Goal: Browse casually

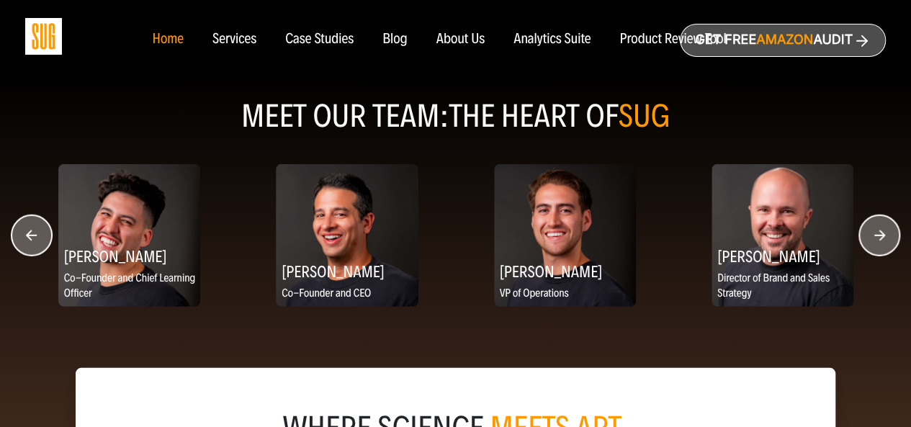
scroll to position [1873, 0]
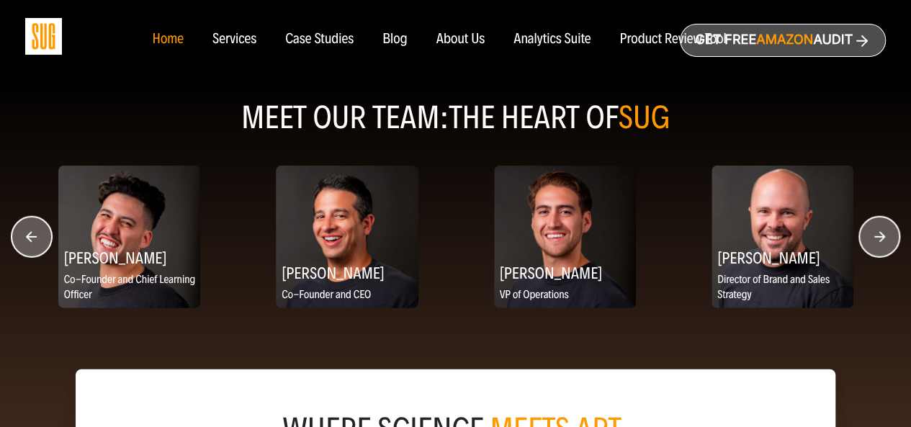
click at [886, 236] on circle "button" at bounding box center [880, 237] width 40 height 40
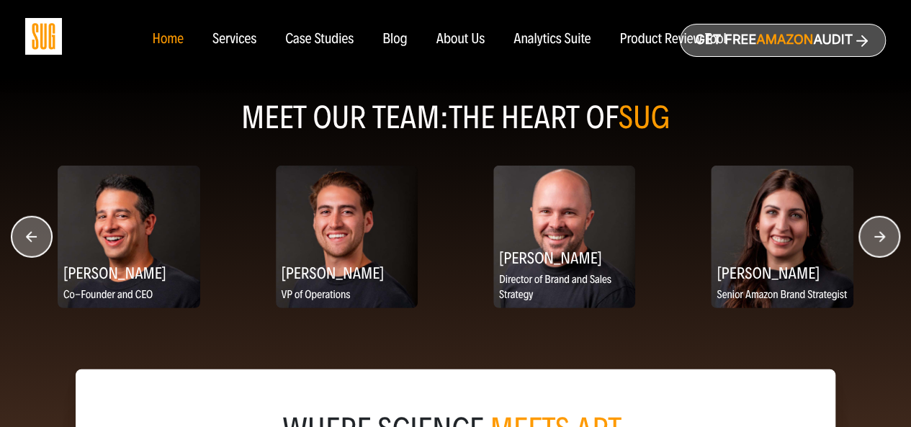
click at [886, 236] on circle "button" at bounding box center [880, 237] width 40 height 40
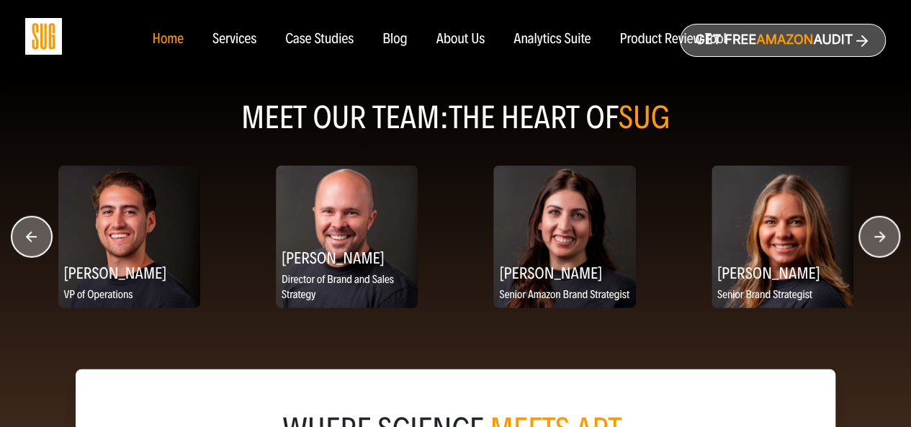
click at [886, 236] on circle "button" at bounding box center [880, 237] width 40 height 40
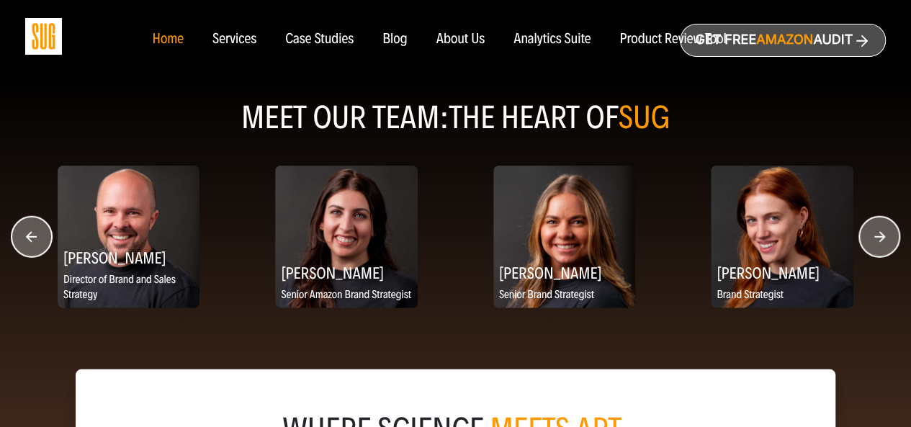
click at [888, 238] on circle "button" at bounding box center [880, 237] width 40 height 40
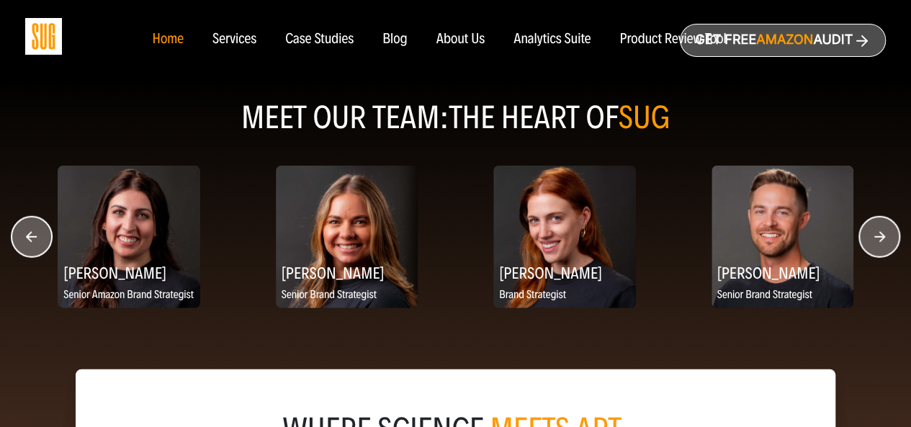
click at [890, 238] on circle "button" at bounding box center [880, 237] width 40 height 40
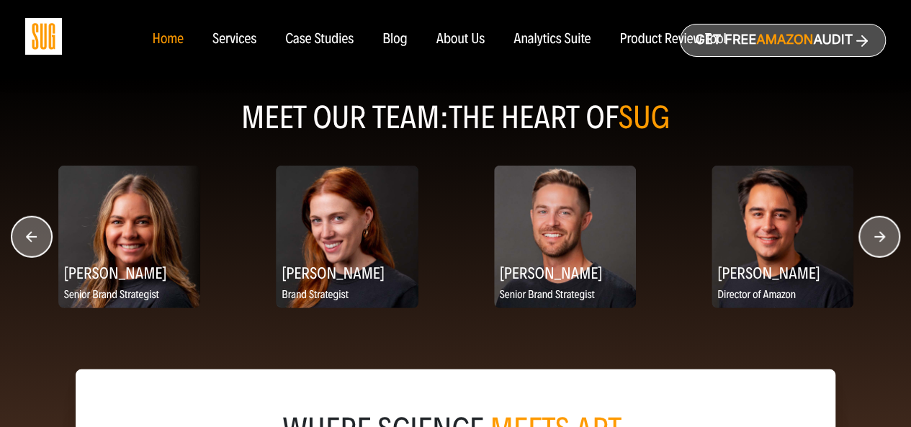
click at [891, 238] on circle "button" at bounding box center [880, 237] width 40 height 40
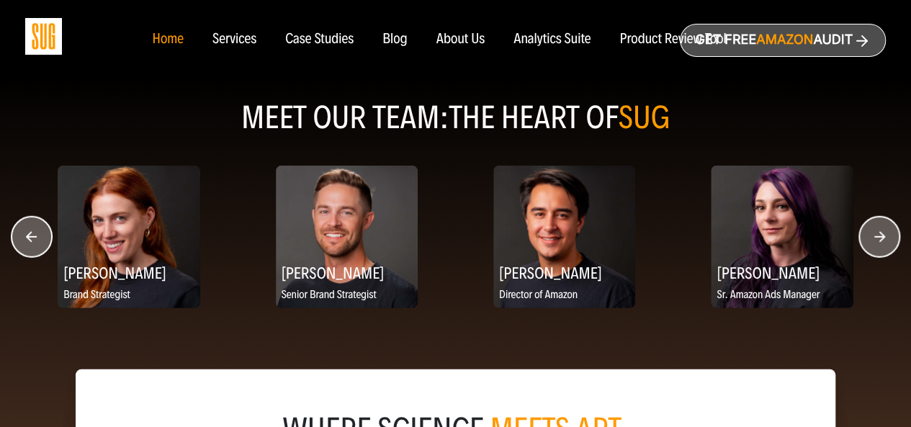
click at [891, 238] on circle "button" at bounding box center [880, 237] width 40 height 40
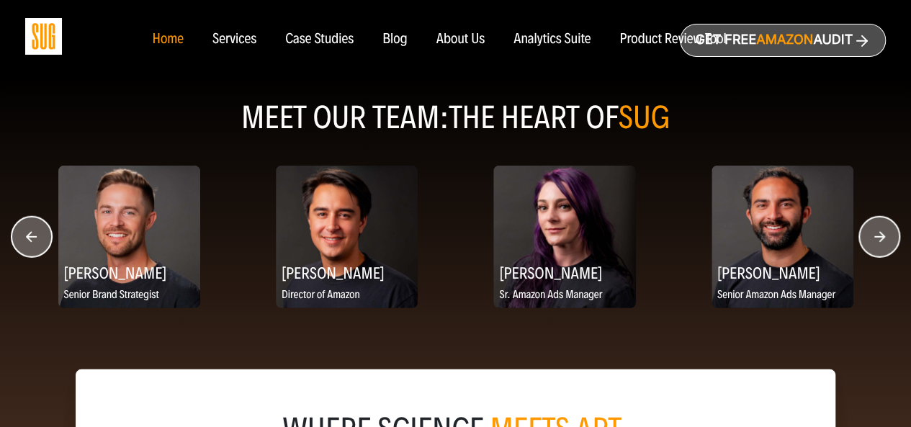
click at [891, 240] on circle "button" at bounding box center [880, 237] width 40 height 40
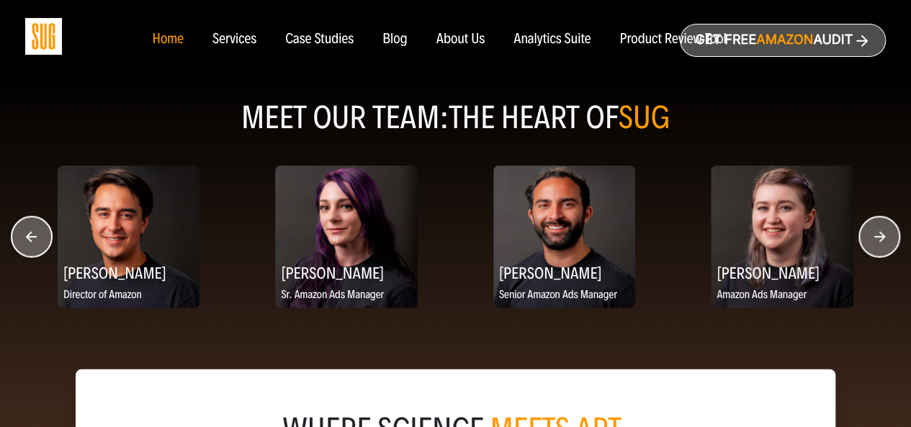
click at [892, 240] on circle "button" at bounding box center [880, 237] width 40 height 40
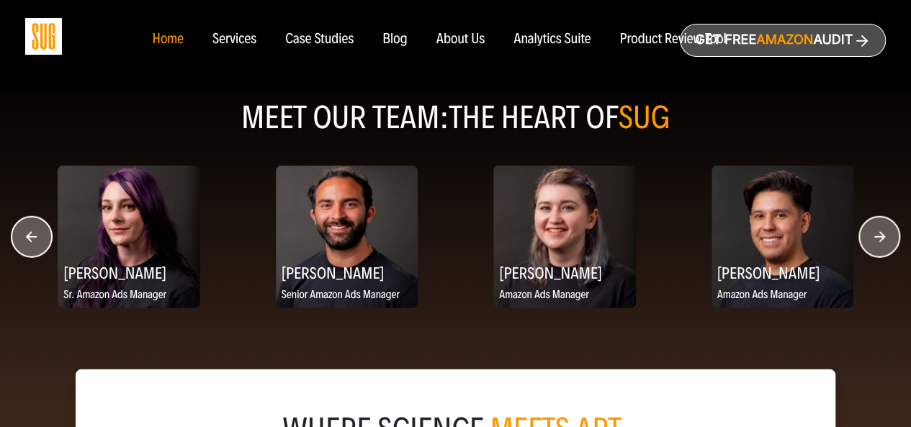
click at [893, 241] on circle "button" at bounding box center [880, 237] width 40 height 40
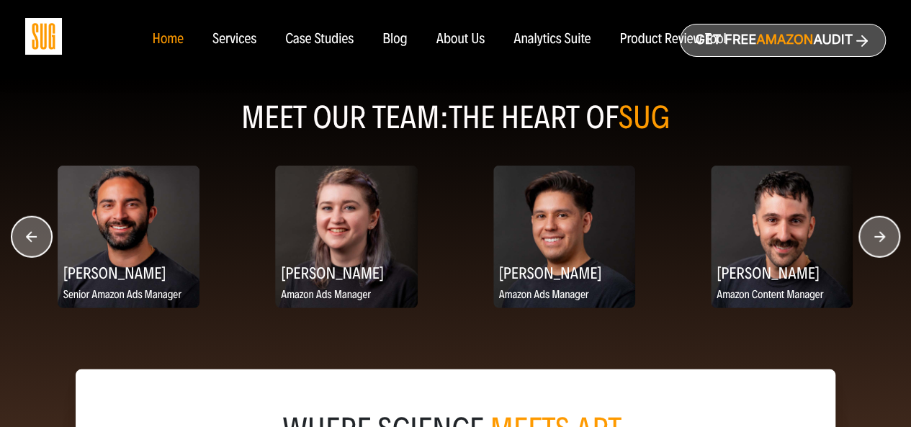
click at [893, 241] on circle "button" at bounding box center [880, 237] width 40 height 40
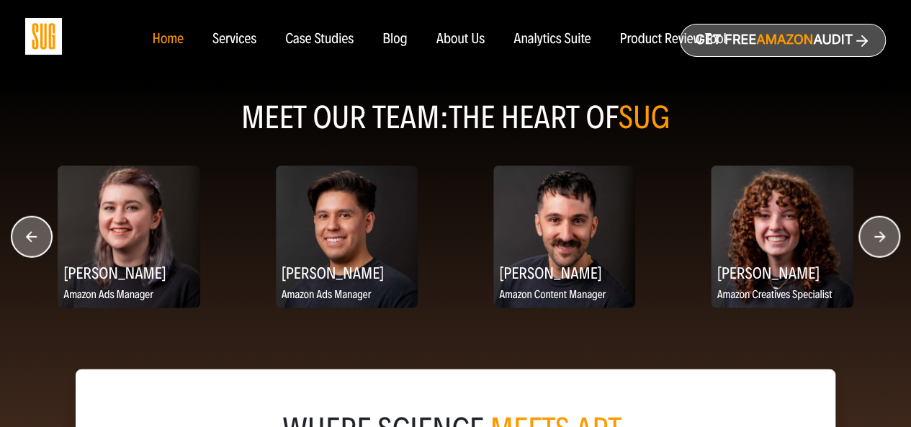
click at [893, 241] on circle "button" at bounding box center [880, 237] width 40 height 40
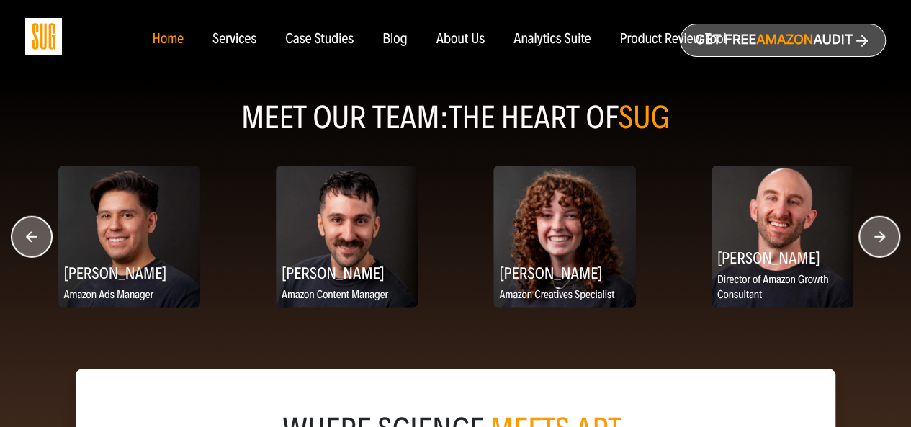
click at [893, 241] on circle "button" at bounding box center [880, 237] width 40 height 40
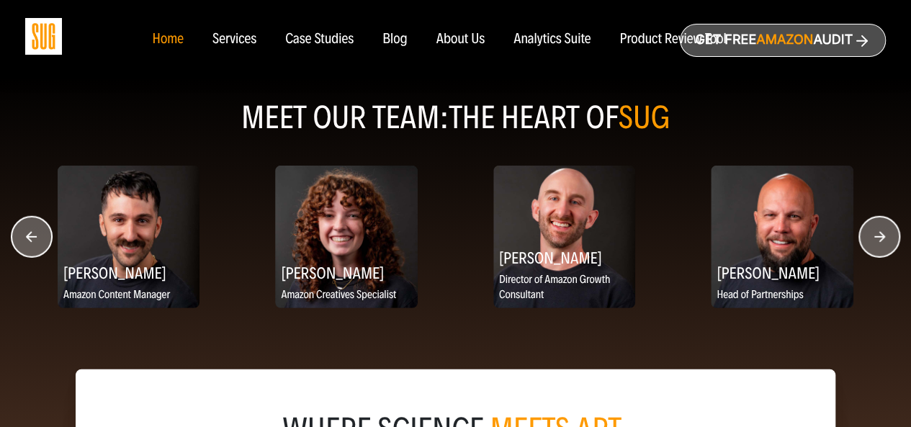
click at [893, 241] on circle "button" at bounding box center [880, 237] width 40 height 40
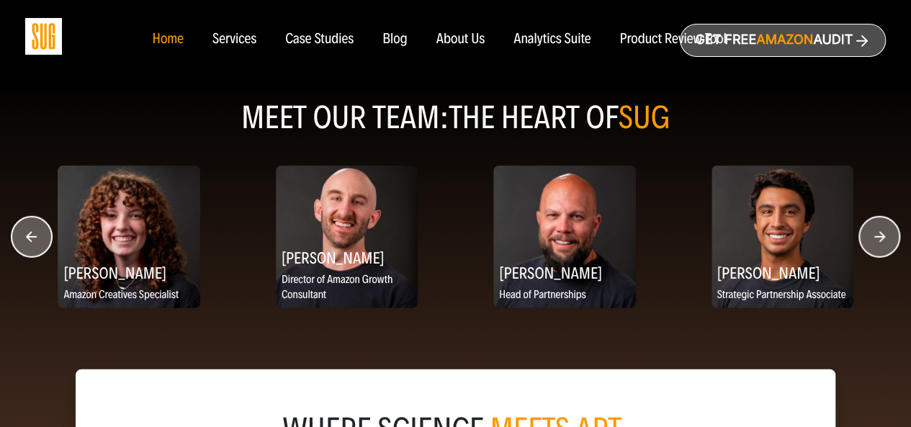
click at [893, 241] on circle "button" at bounding box center [880, 237] width 40 height 40
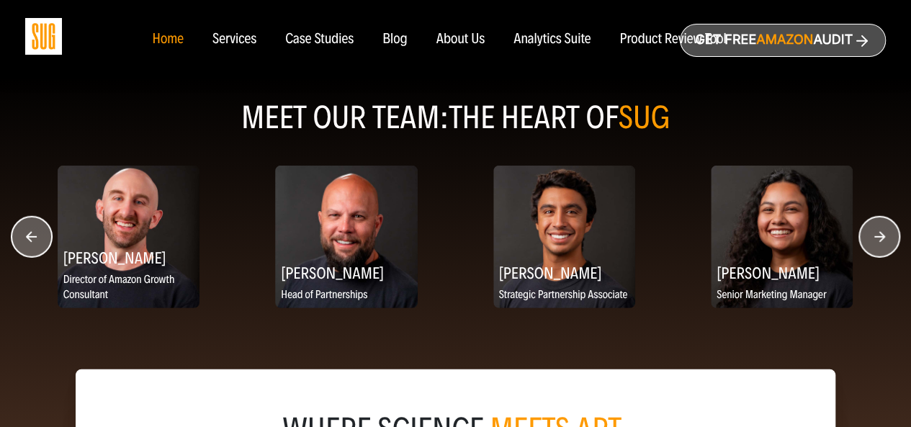
click at [893, 241] on circle "button" at bounding box center [880, 237] width 40 height 40
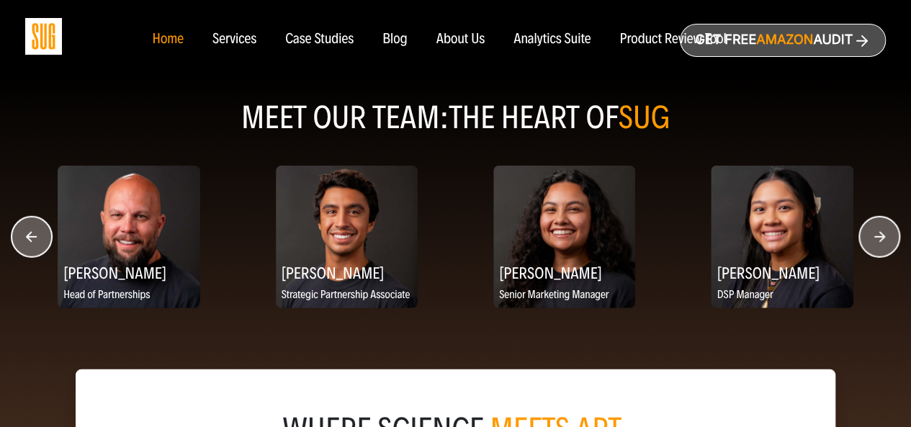
click at [893, 241] on circle "button" at bounding box center [880, 237] width 40 height 40
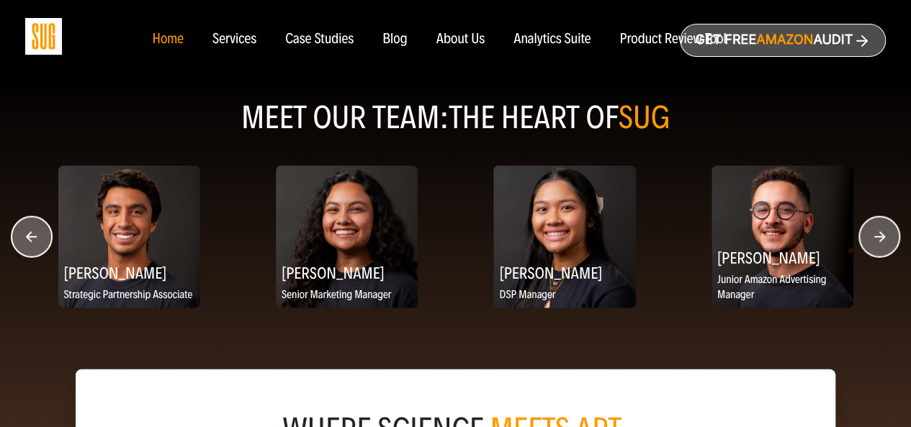
click at [893, 241] on circle "button" at bounding box center [880, 237] width 40 height 40
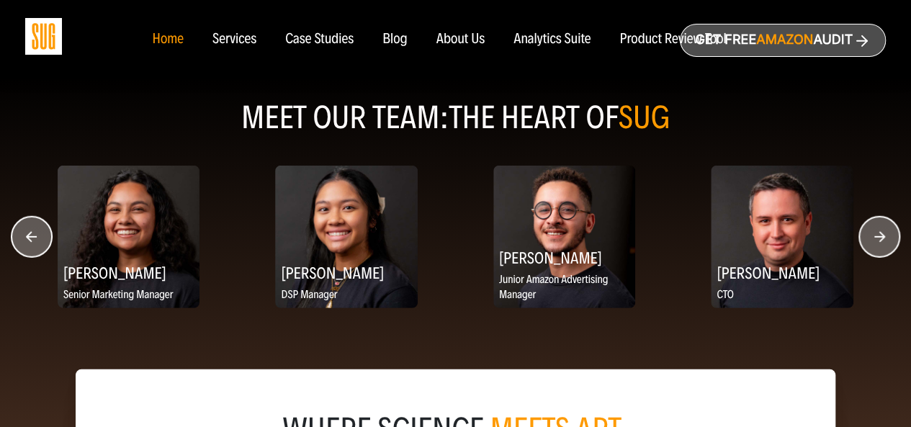
click at [893, 241] on circle "button" at bounding box center [880, 237] width 40 height 40
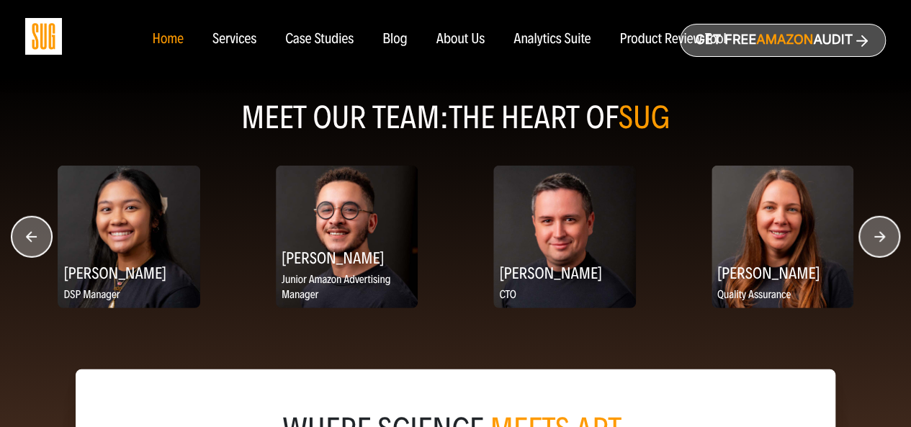
click at [893, 241] on circle "button" at bounding box center [880, 237] width 40 height 40
